Goal: Information Seeking & Learning: Learn about a topic

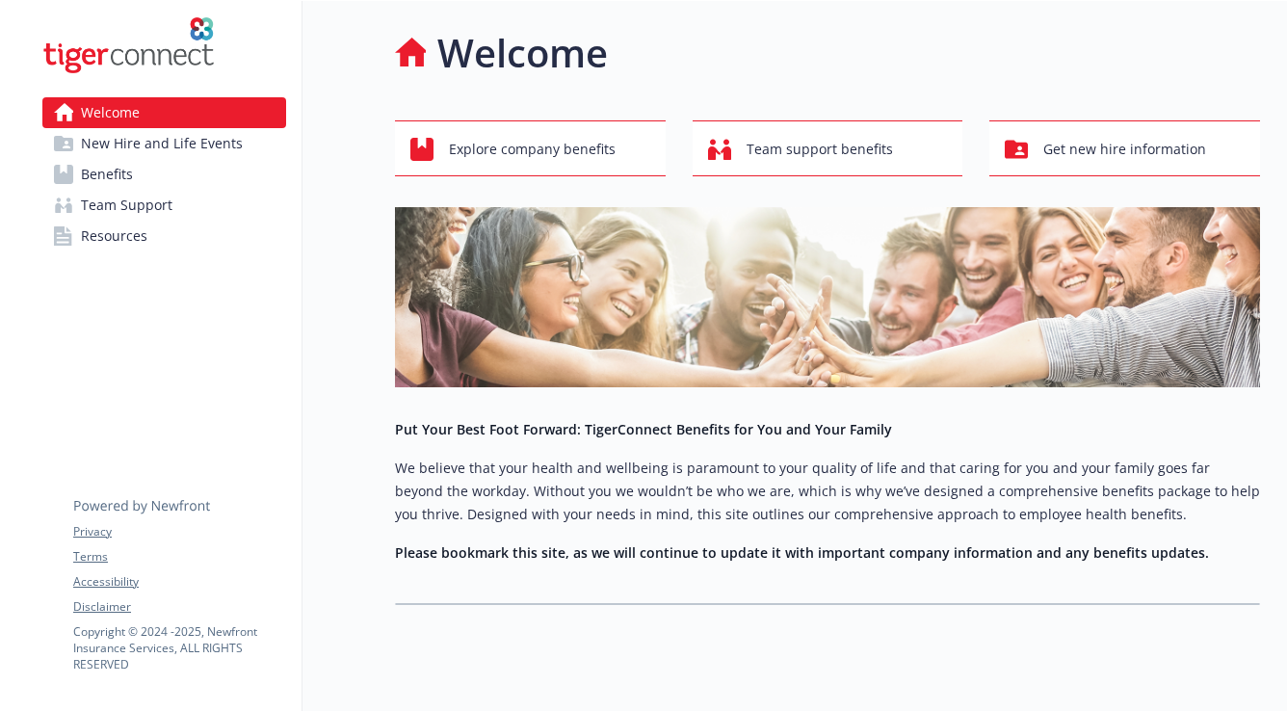
click at [144, 175] on link "Benefits" at bounding box center [164, 174] width 244 height 31
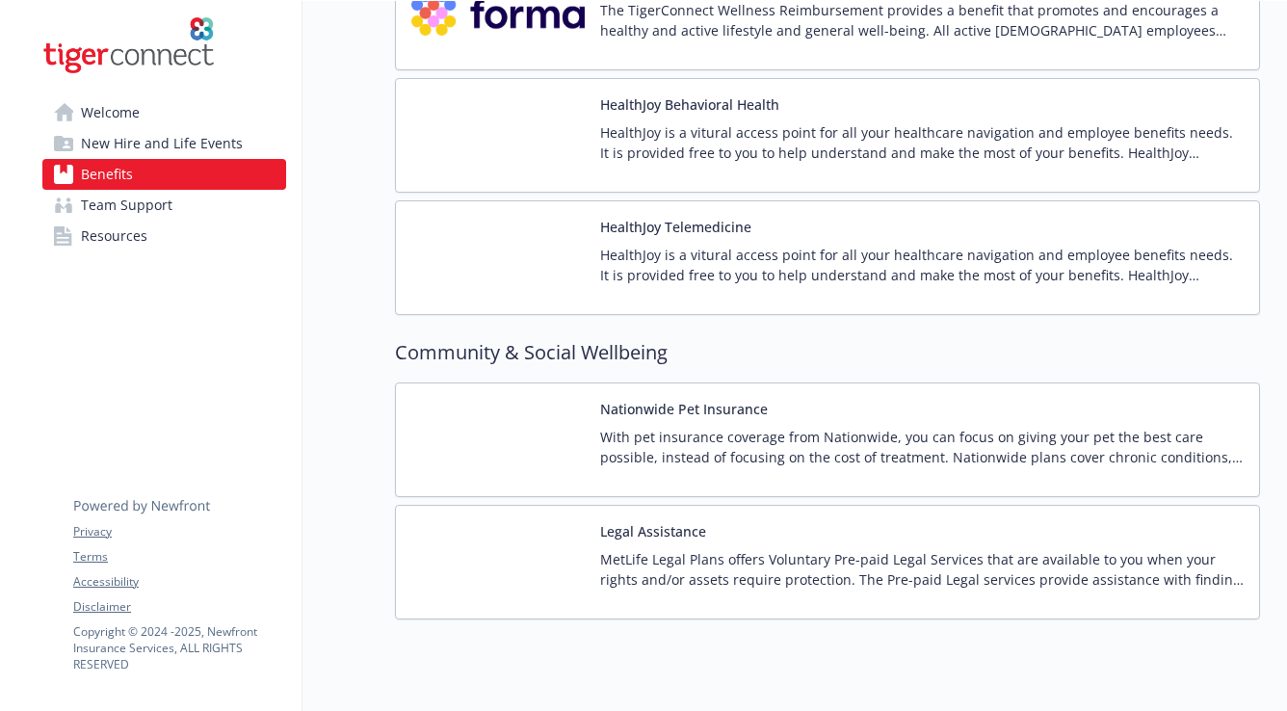
scroll to position [3244, 0]
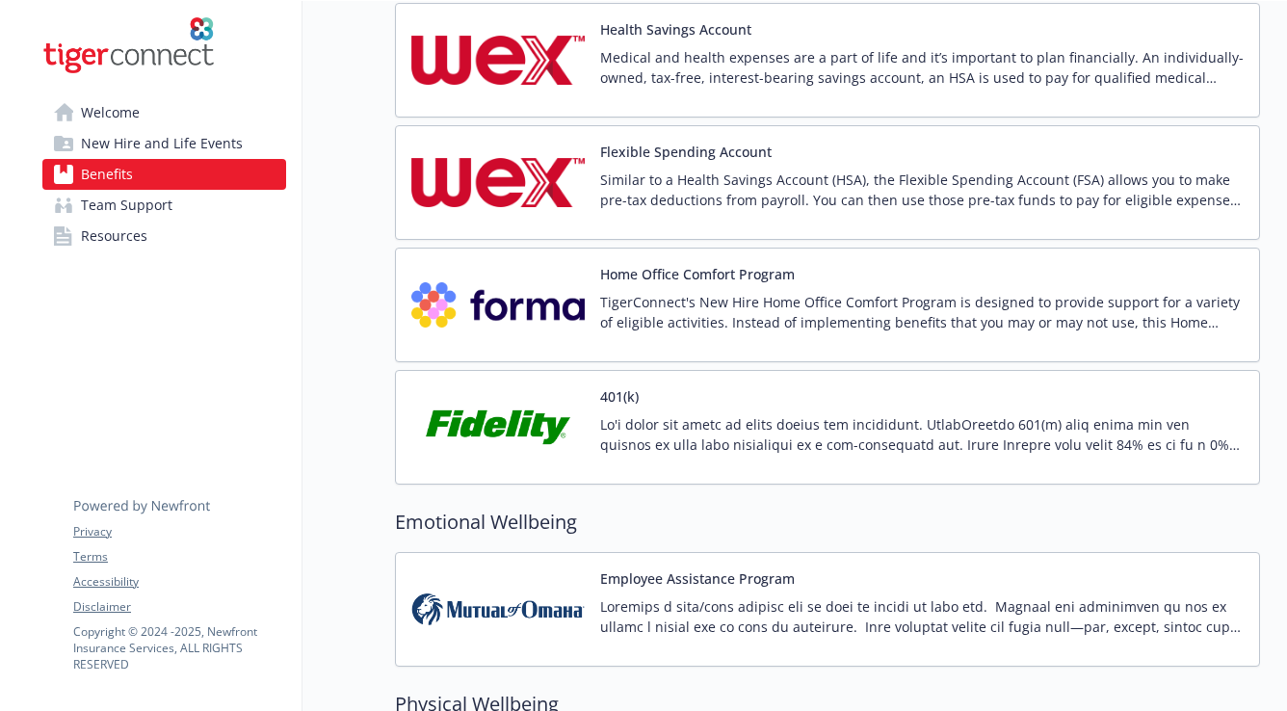
click at [186, 219] on link "Team Support" at bounding box center [164, 205] width 244 height 31
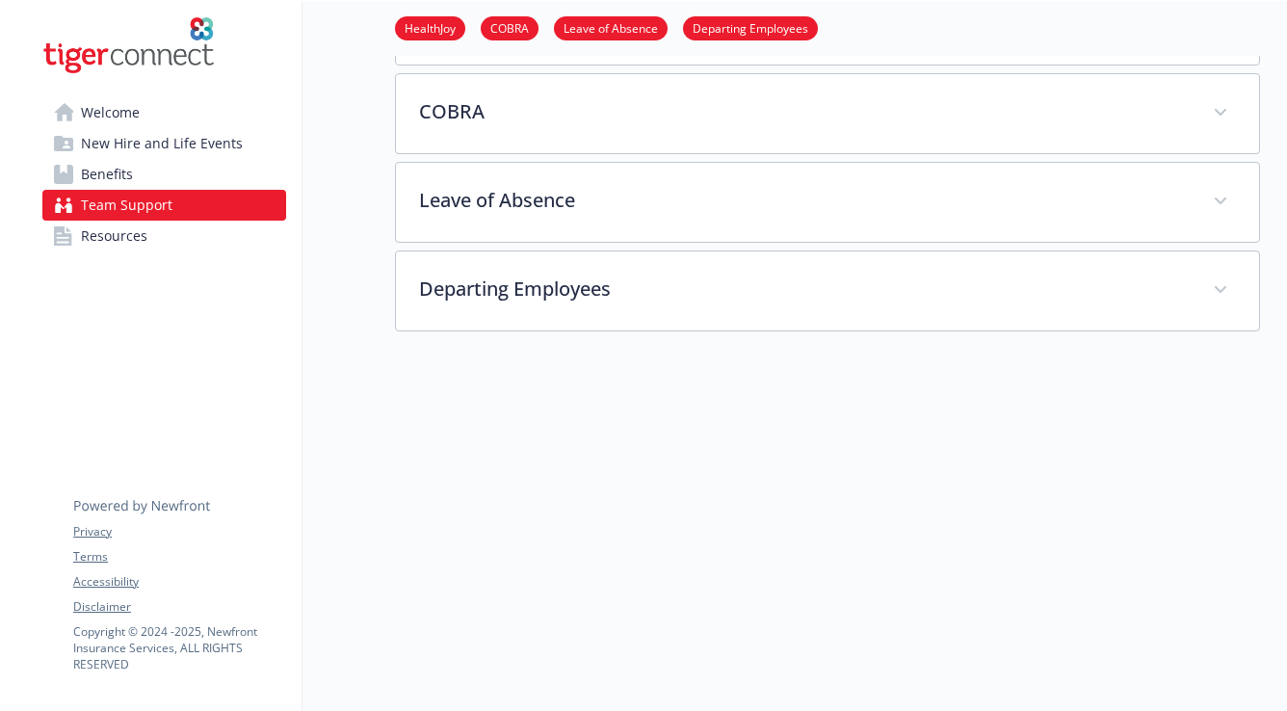
click at [183, 226] on link "Resources" at bounding box center [164, 236] width 244 height 31
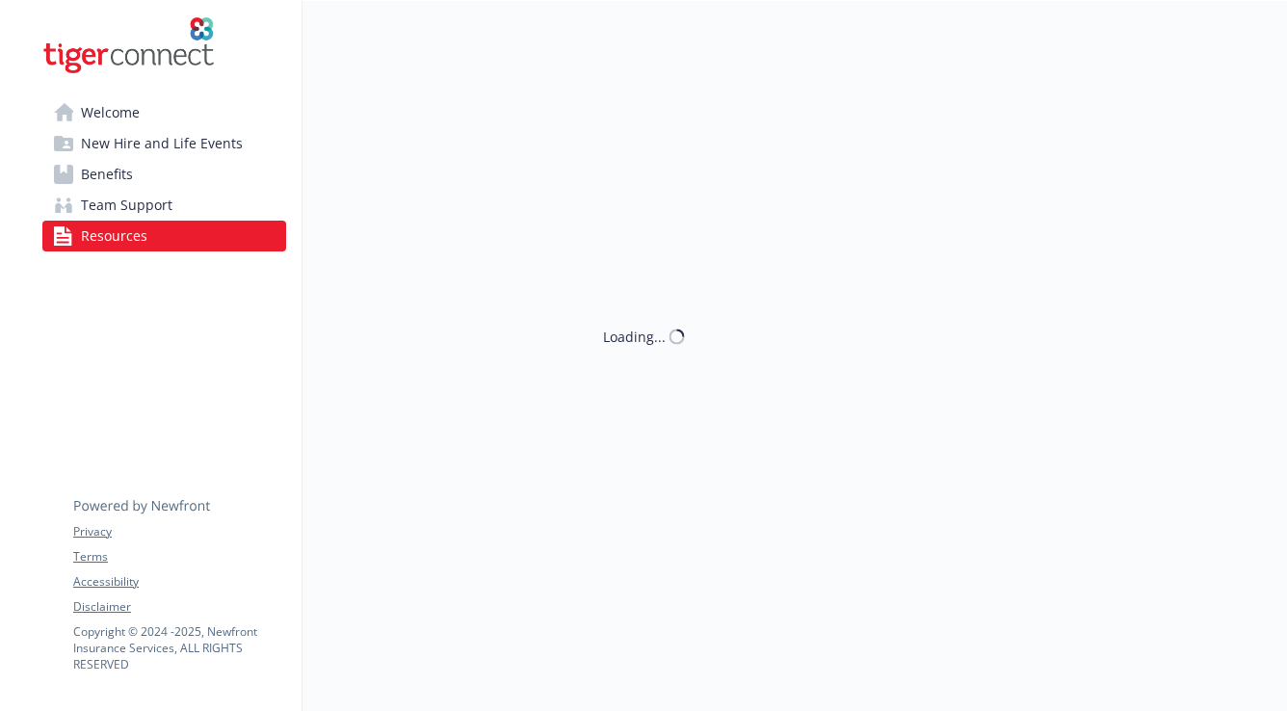
scroll to position [190, 0]
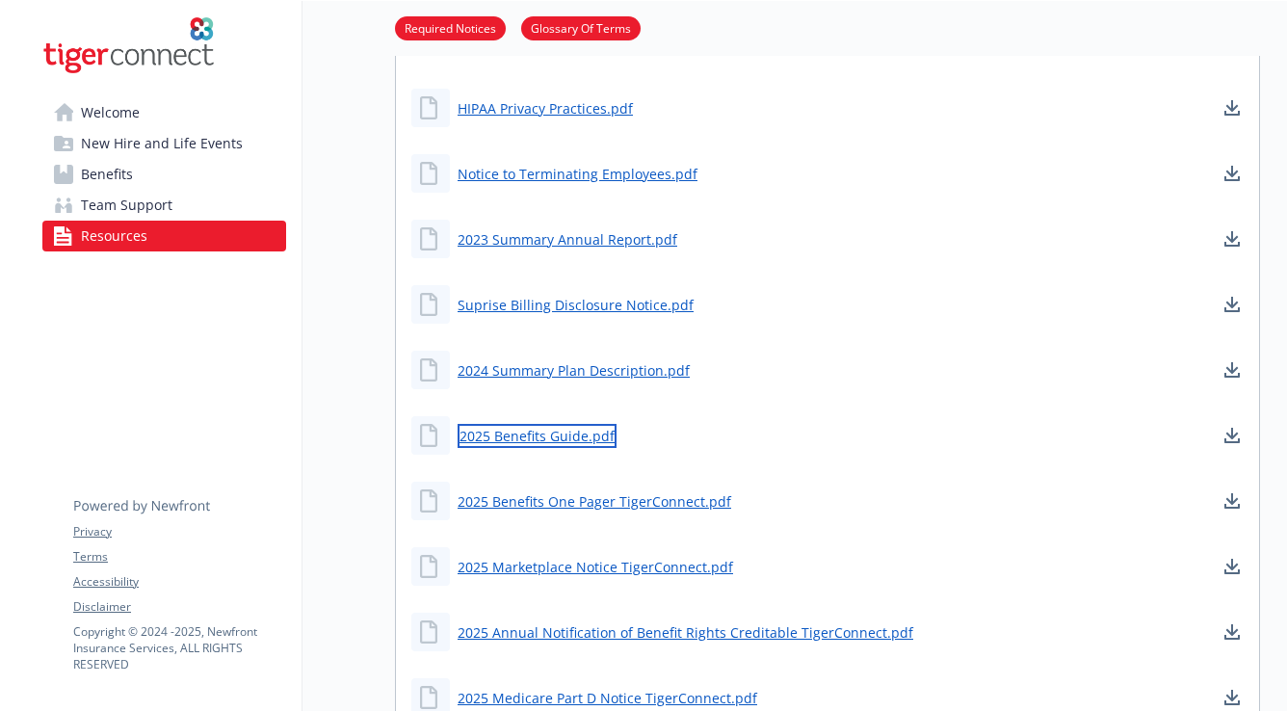
click at [546, 432] on link "2025 Benefits Guide.pdf" at bounding box center [537, 436] width 159 height 24
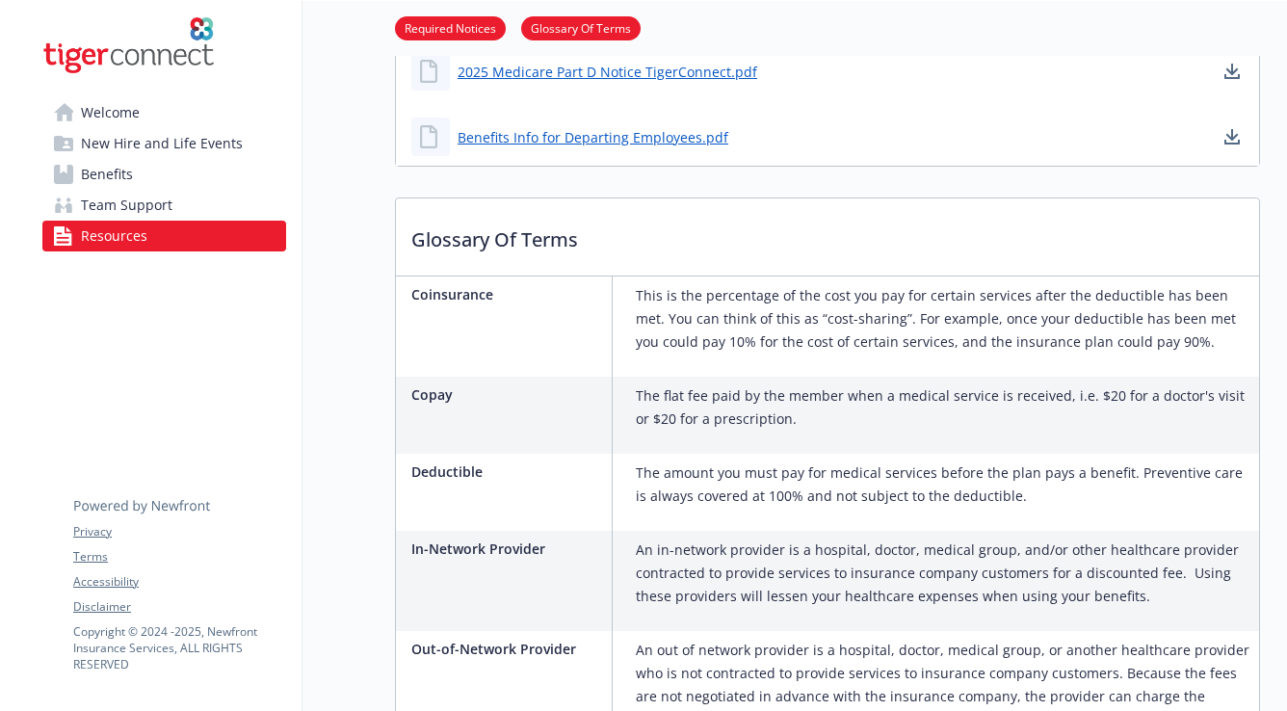
scroll to position [0, 0]
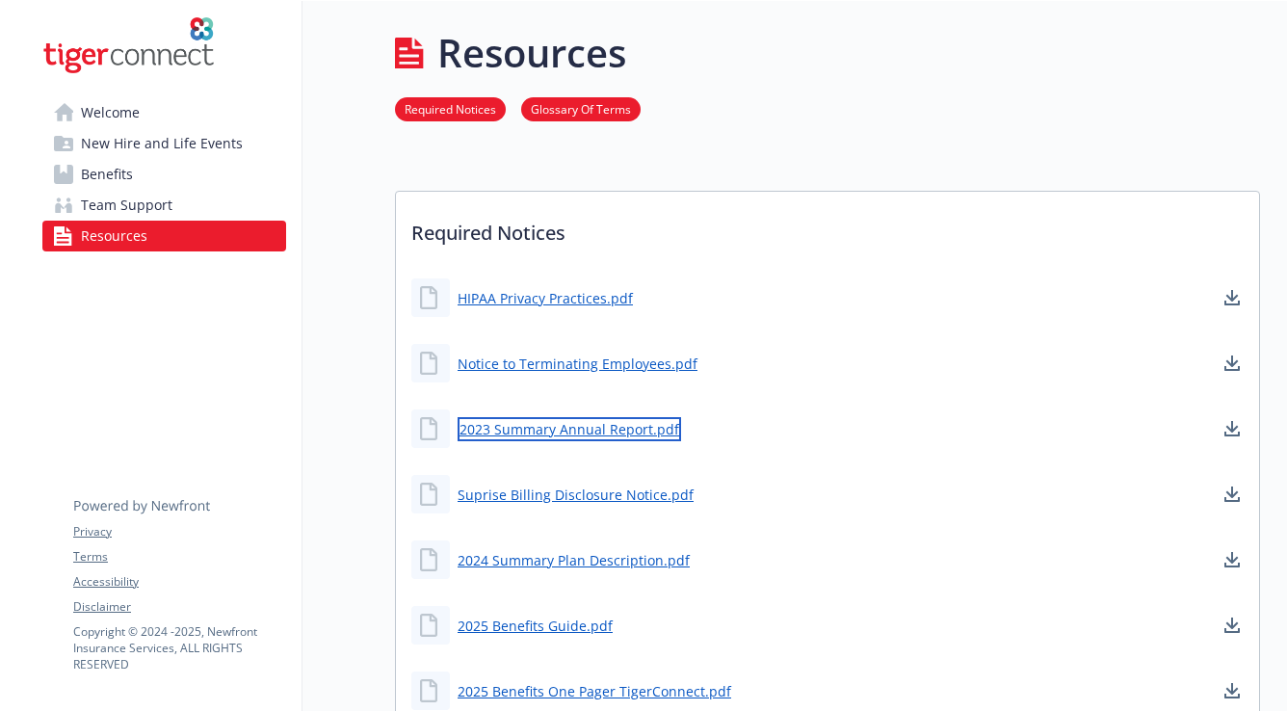
click at [528, 430] on link "2023 Summary Annual Report.pdf" at bounding box center [569, 429] width 223 height 24
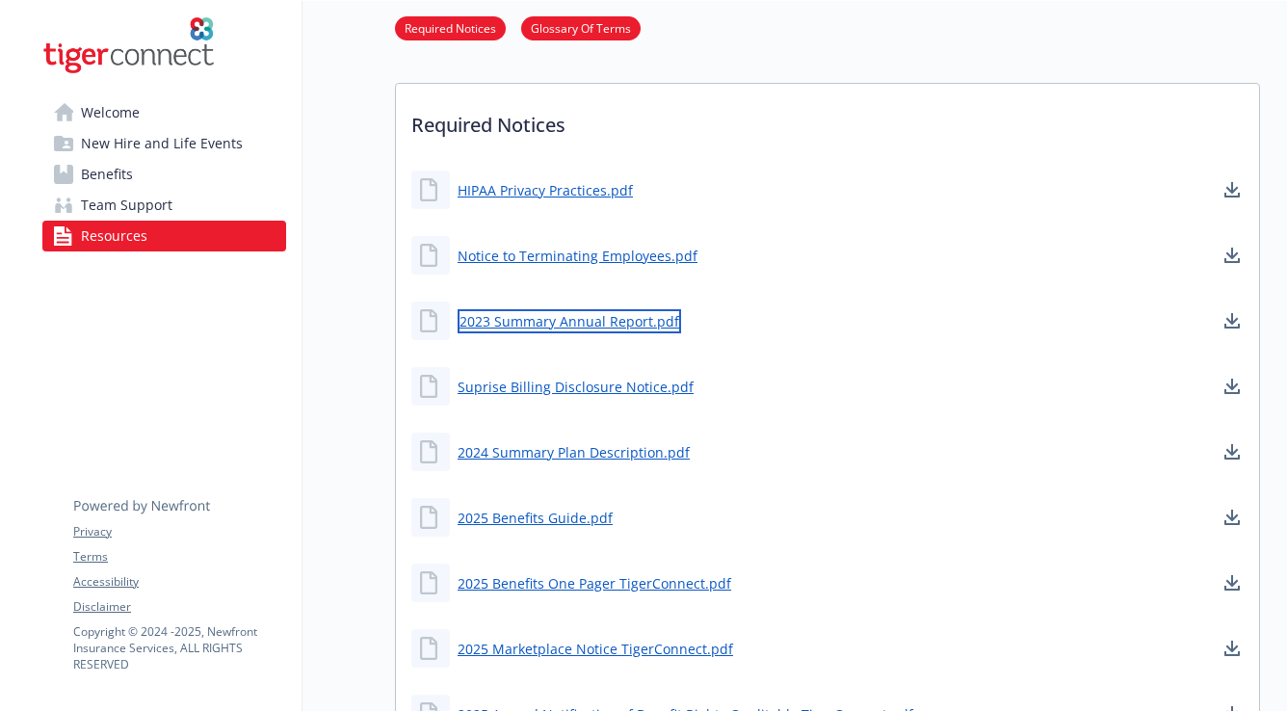
scroll to position [133, 0]
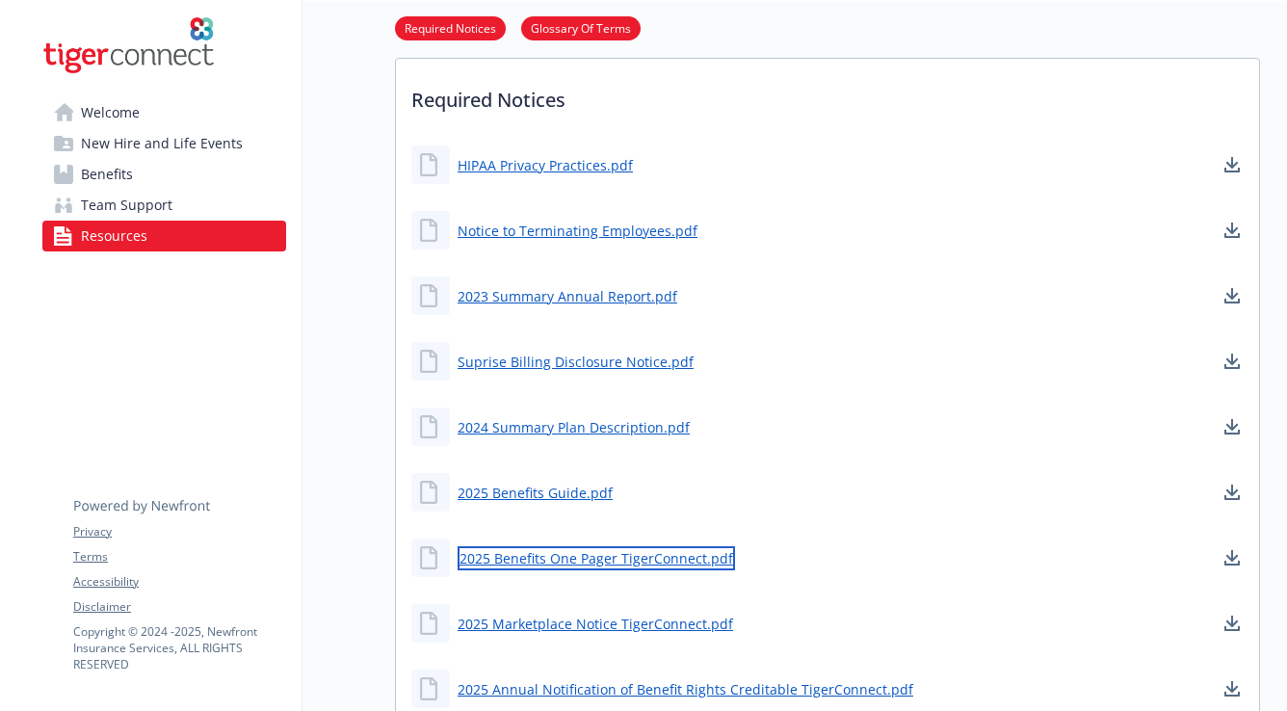
click at [560, 566] on link "2025 Benefits One Pager TigerConnect.pdf" at bounding box center [596, 558] width 277 height 24
